Goal: Task Accomplishment & Management: Use online tool/utility

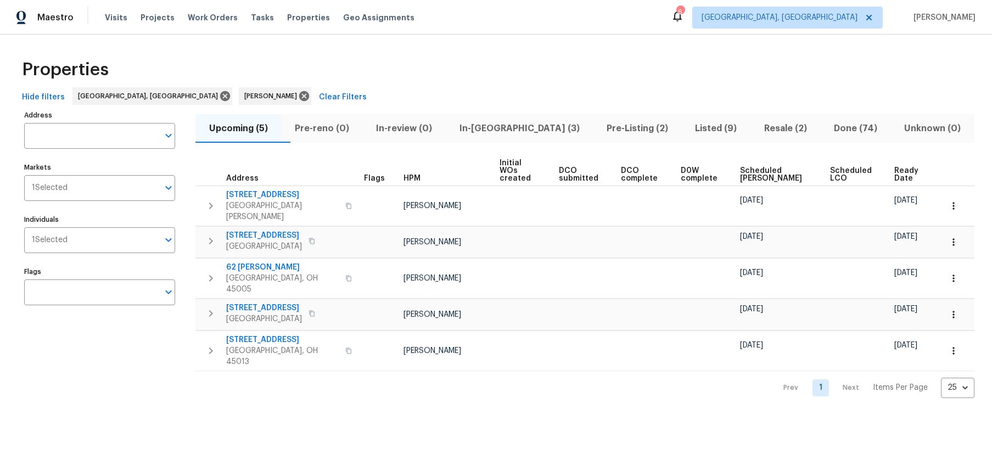
click at [562, 104] on div "Hide filters [GEOGRAPHIC_DATA], [GEOGRAPHIC_DATA] [PERSON_NAME] Clear Filters" at bounding box center [496, 97] width 957 height 20
click at [108, 16] on span "Visits" at bounding box center [116, 17] width 23 height 11
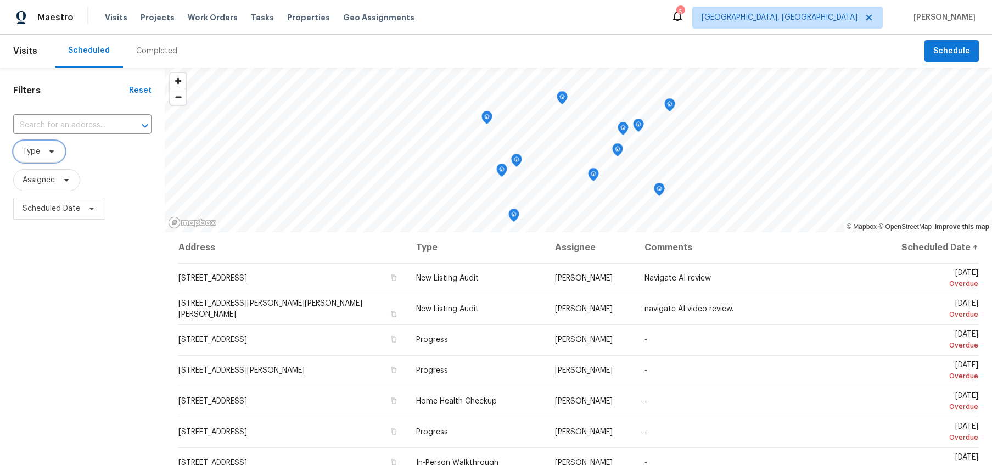
click at [42, 162] on span "Type" at bounding box center [39, 152] width 52 height 22
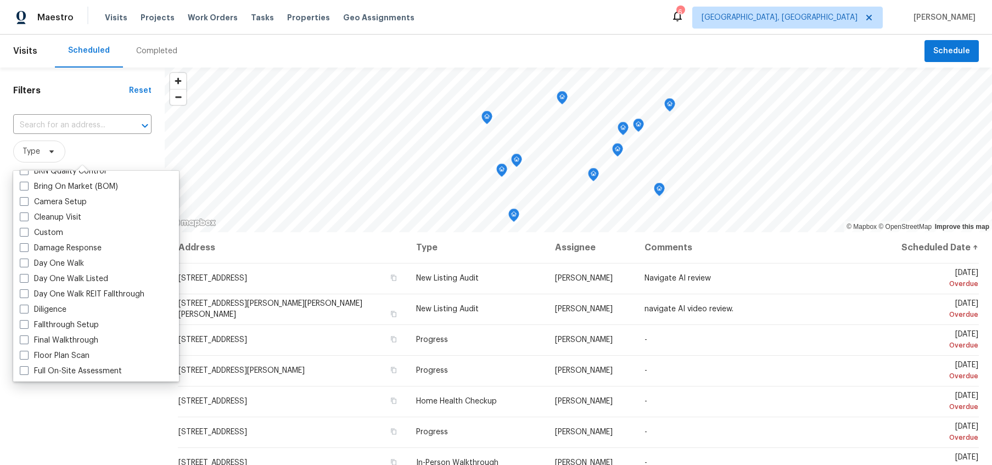
scroll to position [118, 0]
click at [63, 304] on label "Diligence" at bounding box center [43, 308] width 47 height 11
click at [27, 304] on input "Diligence" at bounding box center [23, 306] width 7 height 7
checkbox input "true"
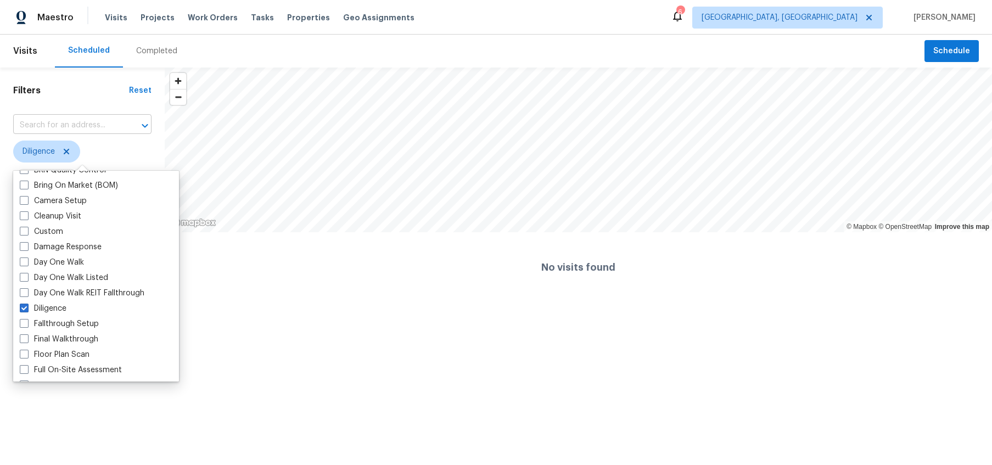
click at [64, 128] on input "text" at bounding box center [67, 125] width 108 height 17
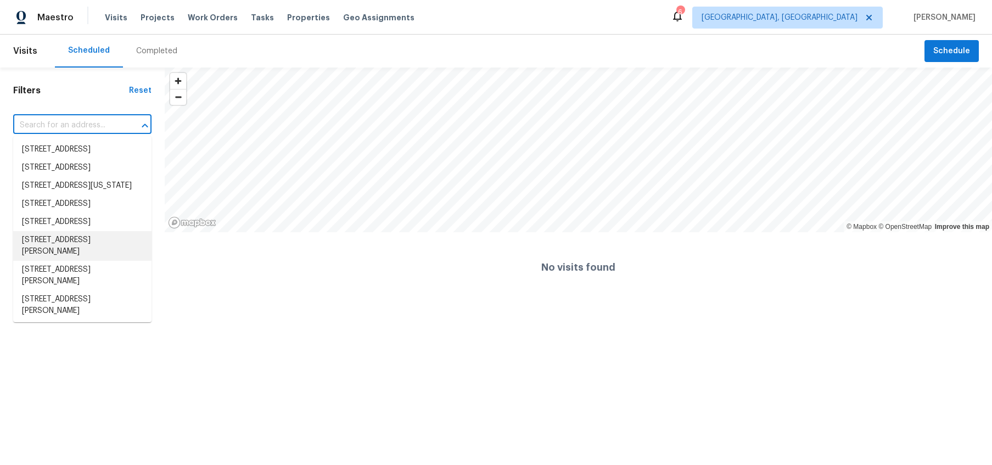
click at [72, 302] on html "Maestro Visits Projects Work Orders Tasks Properties Geo Assignments 6 [GEOGRAP…" at bounding box center [496, 151] width 992 height 302
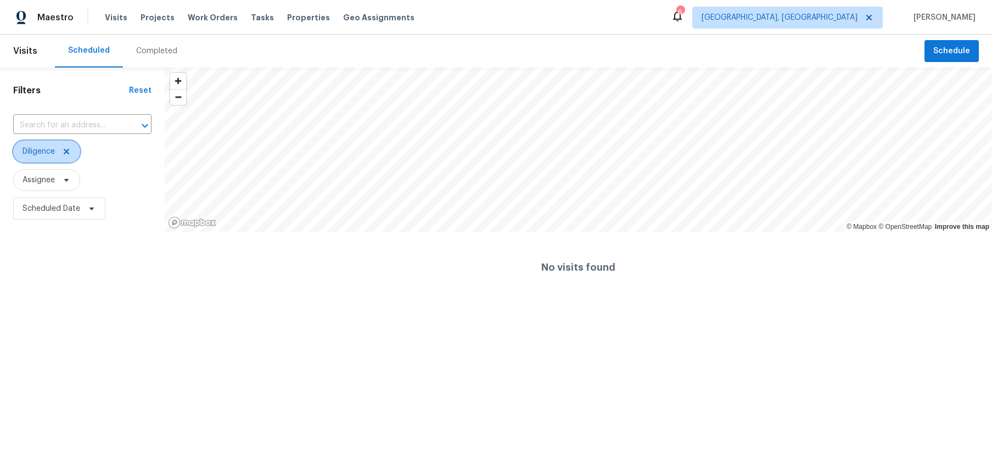
click at [62, 148] on span at bounding box center [65, 151] width 12 height 9
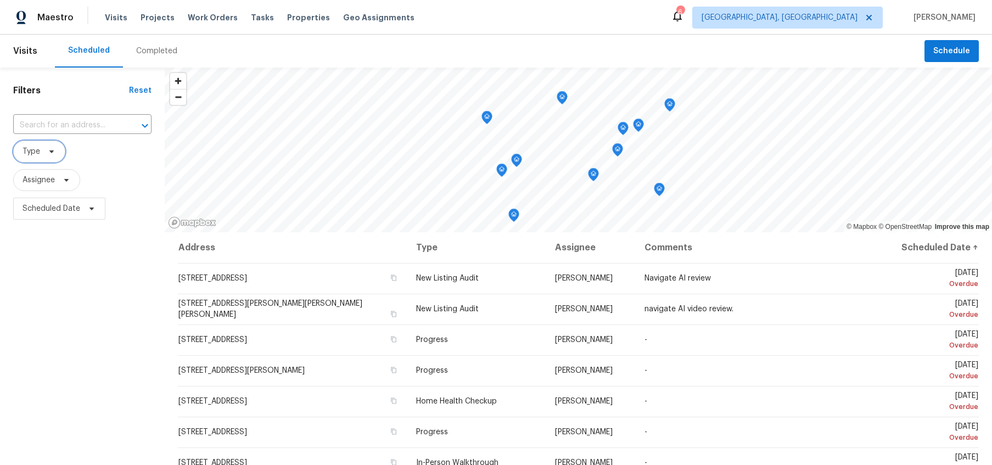
click at [62, 148] on span "Type" at bounding box center [39, 152] width 52 height 22
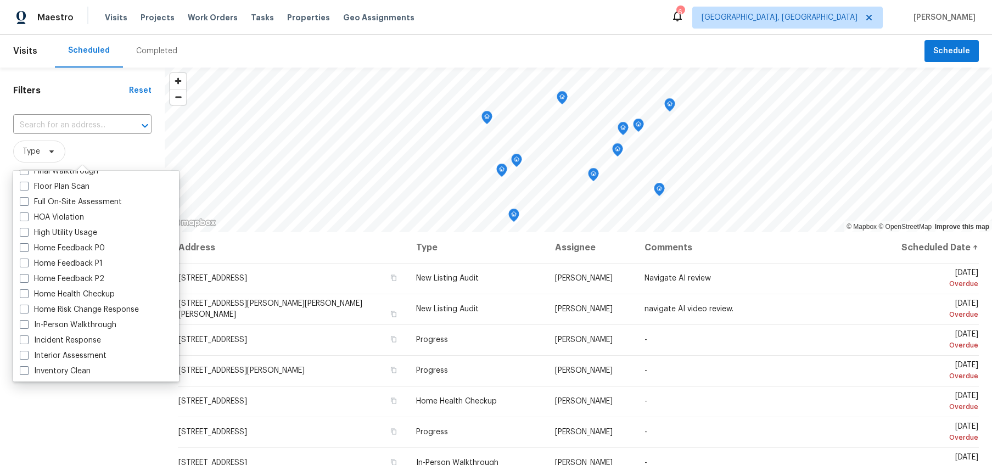
scroll to position [289, 0]
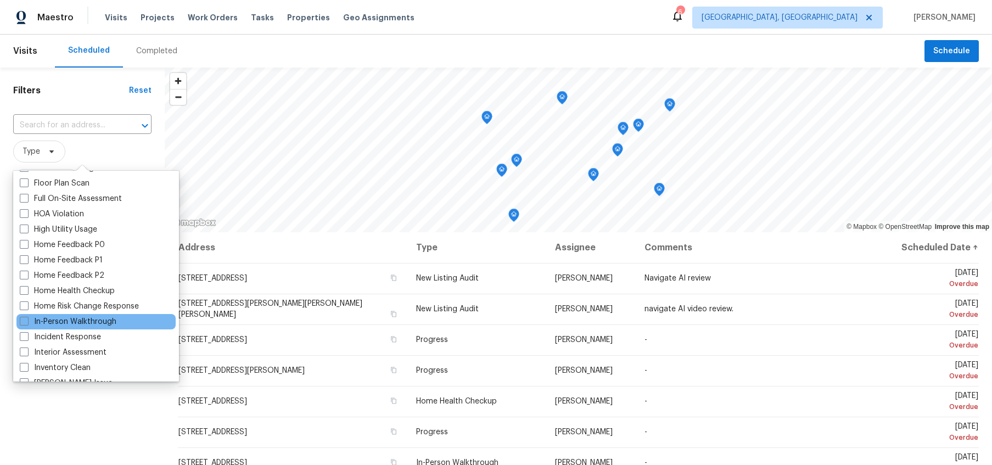
click at [58, 315] on div "In-Person Walkthrough" at bounding box center [95, 321] width 159 height 15
click at [60, 319] on label "In-Person Walkthrough" at bounding box center [68, 321] width 97 height 11
click at [27, 319] on input "In-Person Walkthrough" at bounding box center [23, 319] width 7 height 7
checkbox input "true"
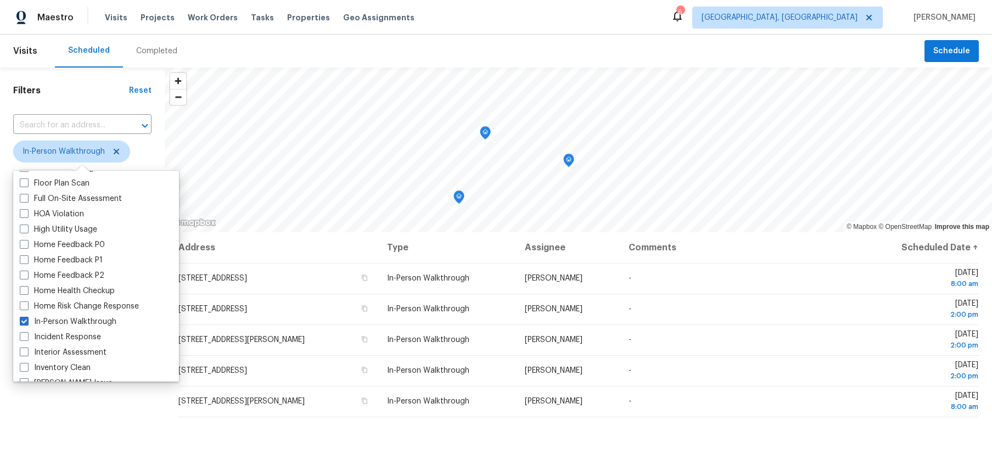
click at [128, 421] on div "Filters Reset ​ In-Person Walkthrough Assignee Scheduled Date" at bounding box center [82, 336] width 165 height 537
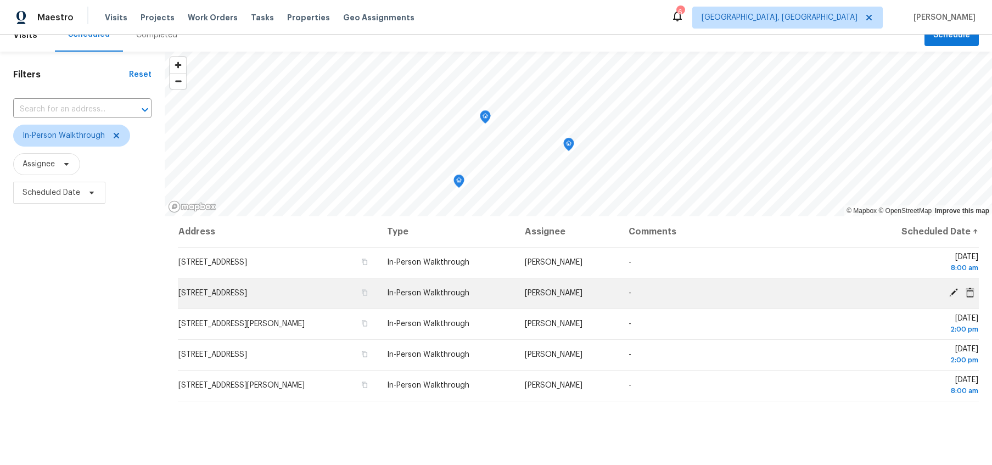
scroll to position [17, 0]
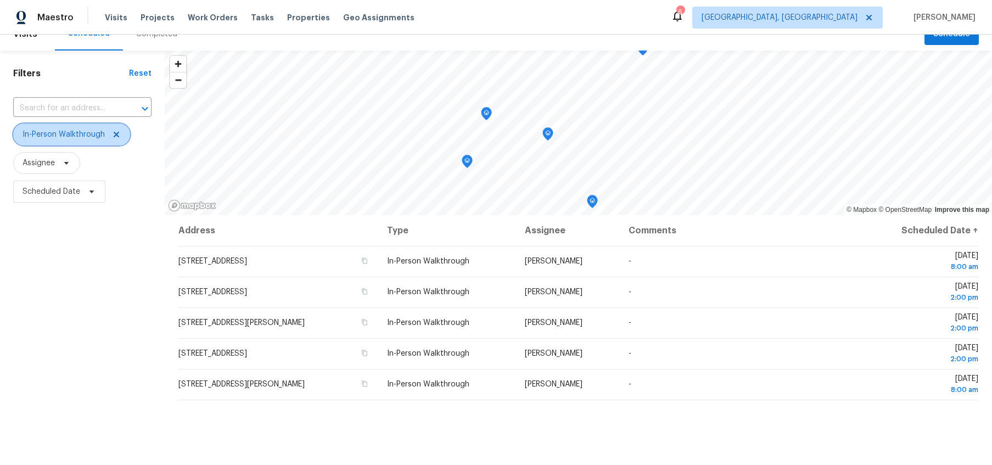
click at [69, 131] on span "In-Person Walkthrough" at bounding box center [64, 134] width 82 height 11
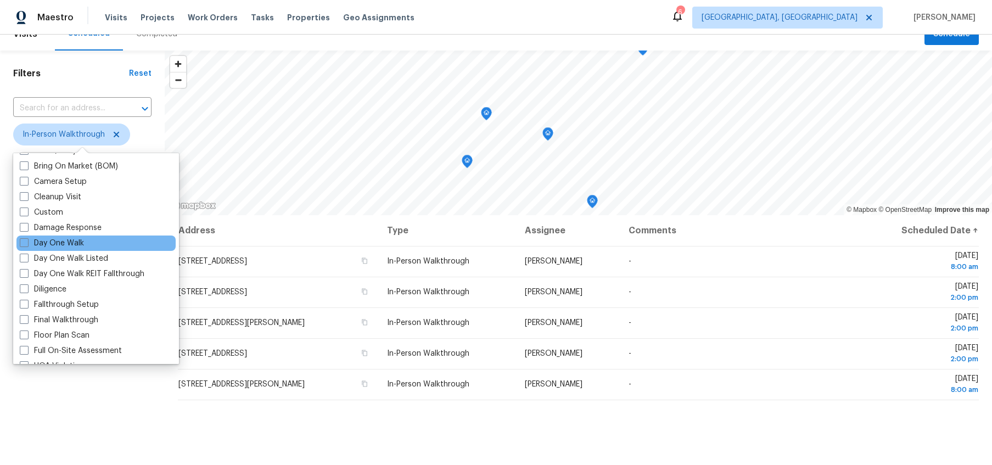
scroll to position [140, 0]
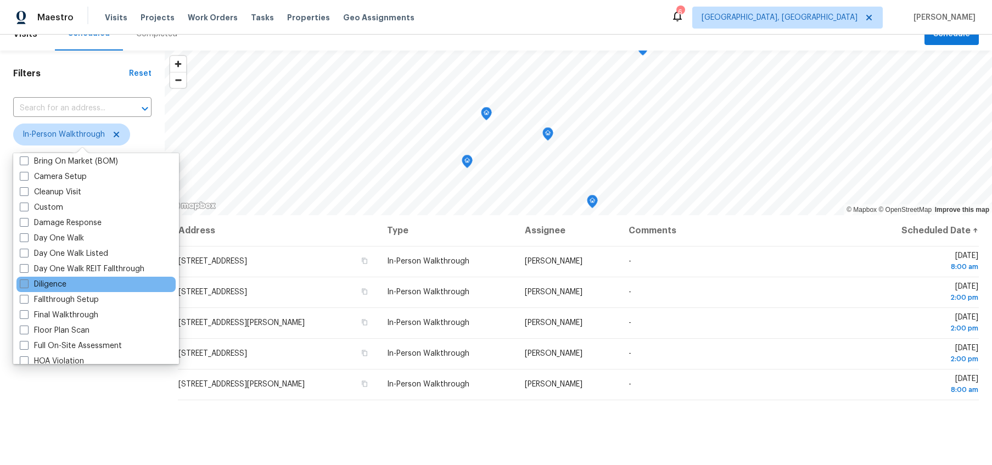
click at [24, 282] on span at bounding box center [24, 283] width 9 height 9
click at [24, 282] on input "Diligence" at bounding box center [23, 282] width 7 height 7
checkbox input "true"
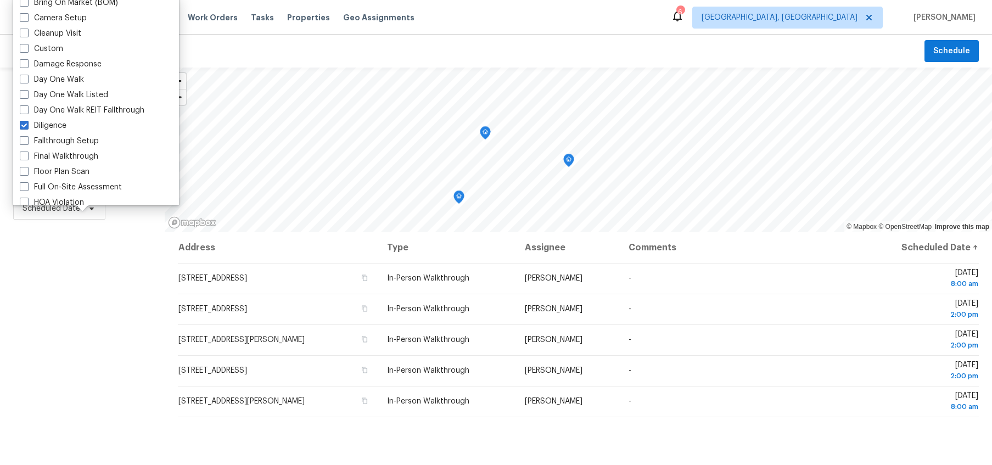
click at [100, 355] on div "Filters Reset ​ In-Person Walkthrough + 1 Assignee Scheduled Date" at bounding box center [82, 336] width 165 height 537
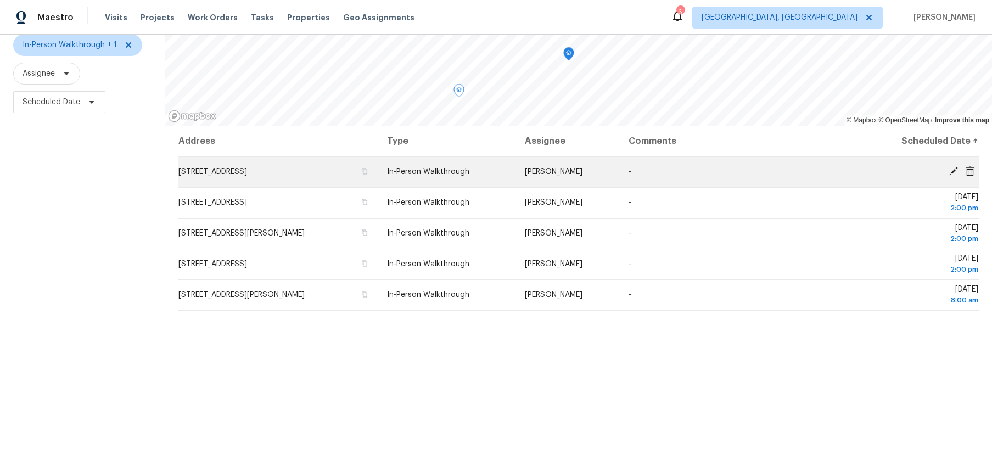
scroll to position [108, 0]
